Goal: Understand process/instructions

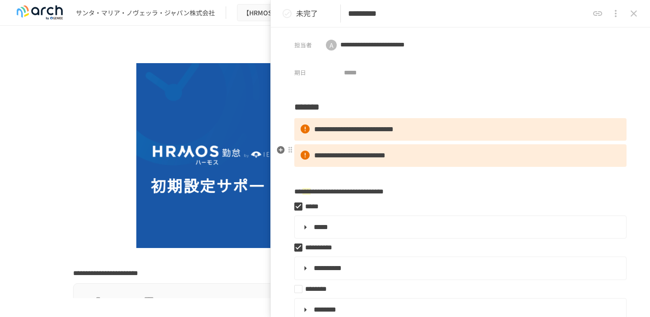
scroll to position [9, 0]
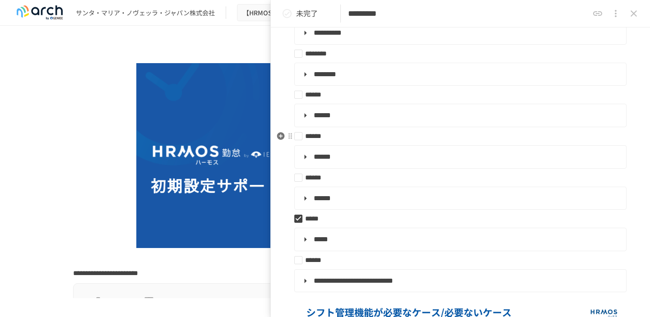
scroll to position [250, 0]
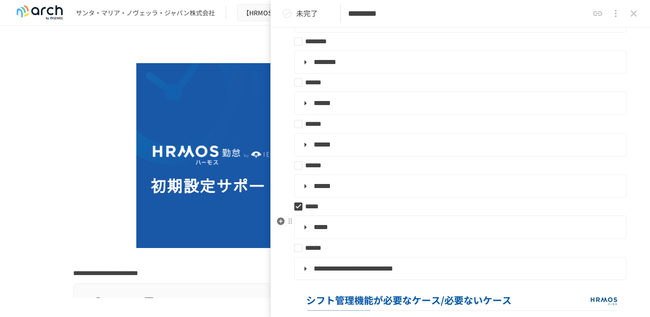
click at [328, 227] on span "*****" at bounding box center [321, 227] width 14 height 7
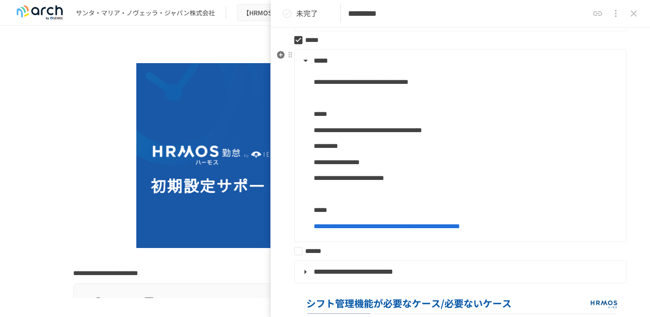
scroll to position [419, 0]
